Goal: Task Accomplishment & Management: Complete application form

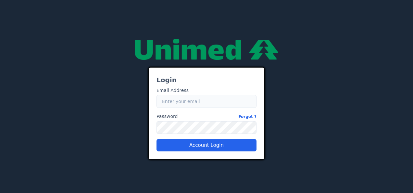
click at [188, 101] on input "Email" at bounding box center [206, 101] width 100 height 13
type input "[EMAIL_ADDRESS][PERSON_NAME][DOMAIN_NAME]"
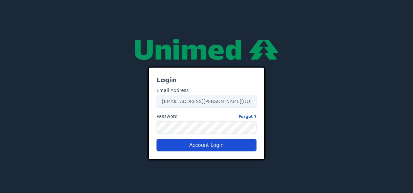
click at [181, 144] on button "Account Login" at bounding box center [206, 145] width 100 height 12
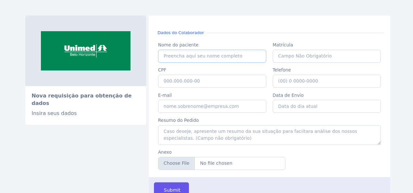
click at [236, 55] on input "Nome do paciente" at bounding box center [212, 56] width 108 height 13
type input "[PERSON_NAME] [PERSON_NAME]"
click at [232, 84] on input "CPF" at bounding box center [212, 81] width 108 height 13
paste input "883.194.156-91"
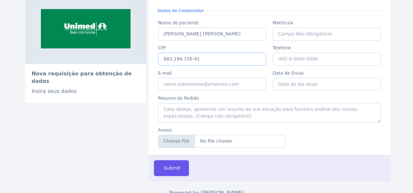
scroll to position [32, 0]
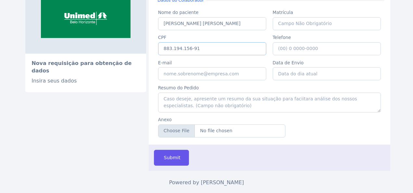
type input "883.194.156-91"
click at [241, 75] on input "E-mail" at bounding box center [212, 73] width 108 height 13
type input "[EMAIL_ADDRESS][PERSON_NAME][DOMAIN_NAME]"
type input "[PHONE_NUMBER]"
click at [182, 131] on input "Anexo" at bounding box center [221, 130] width 127 height 13
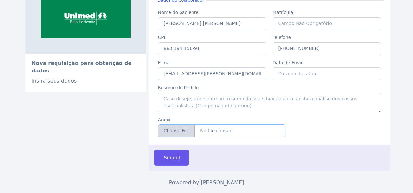
type input "C:\fakepath\Atestado [PERSON_NAME] [PERSON_NAME] 1.pdf"
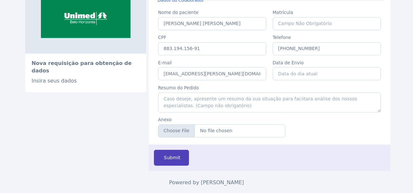
click at [163, 156] on span "Submit" at bounding box center [172, 157] width 18 height 7
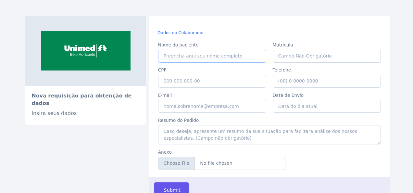
click at [218, 56] on input "Nome do paciente" at bounding box center [212, 56] width 108 height 13
drag, startPoint x: 193, startPoint y: 79, endPoint x: 202, endPoint y: 79, distance: 9.4
click at [194, 79] on input "CPF" at bounding box center [212, 81] width 108 height 13
paste input "732.401.336-87"
type input "732.401.336-87"
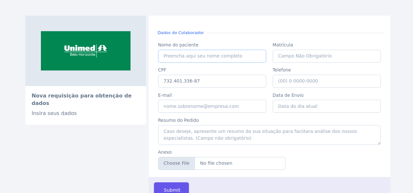
click at [196, 58] on input "Nome do paciente" at bounding box center [212, 56] width 108 height 13
paste input "73240133687"
type input "73240133687"
drag, startPoint x: 200, startPoint y: 56, endPoint x: 125, endPoint y: 52, distance: 75.7
click at [125, 52] on div "Nova requisição para obtenção de dados Insira seus dados Dados do Colaborador N…" at bounding box center [206, 110] width 362 height 188
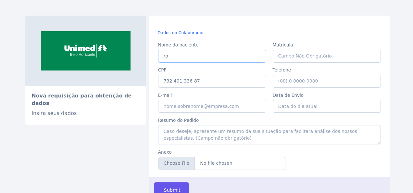
type input "r"
type input "ROSANGELA PEREIRA"
click at [199, 107] on input "E-mail" at bounding box center [212, 106] width 108 height 13
type input "[EMAIL_ADDRESS][PERSON_NAME][DOMAIN_NAME]"
type input "[PHONE_NUMBER]"
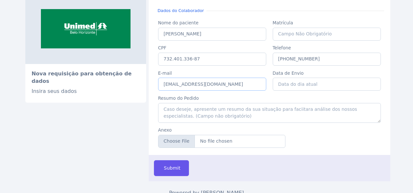
scroll to position [32, 0]
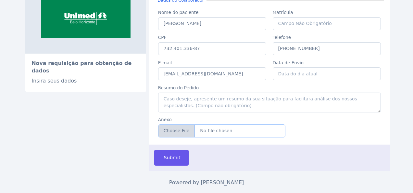
click at [181, 133] on input "Anexo" at bounding box center [221, 130] width 127 height 13
type input "C:\fakepath\ROSANGELA PEREIRA.pdf"
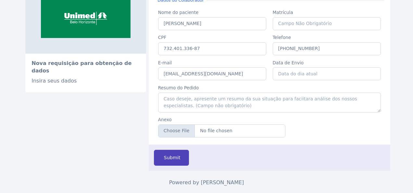
click at [165, 159] on span "Submit" at bounding box center [172, 157] width 18 height 7
